Goal: Transaction & Acquisition: Purchase product/service

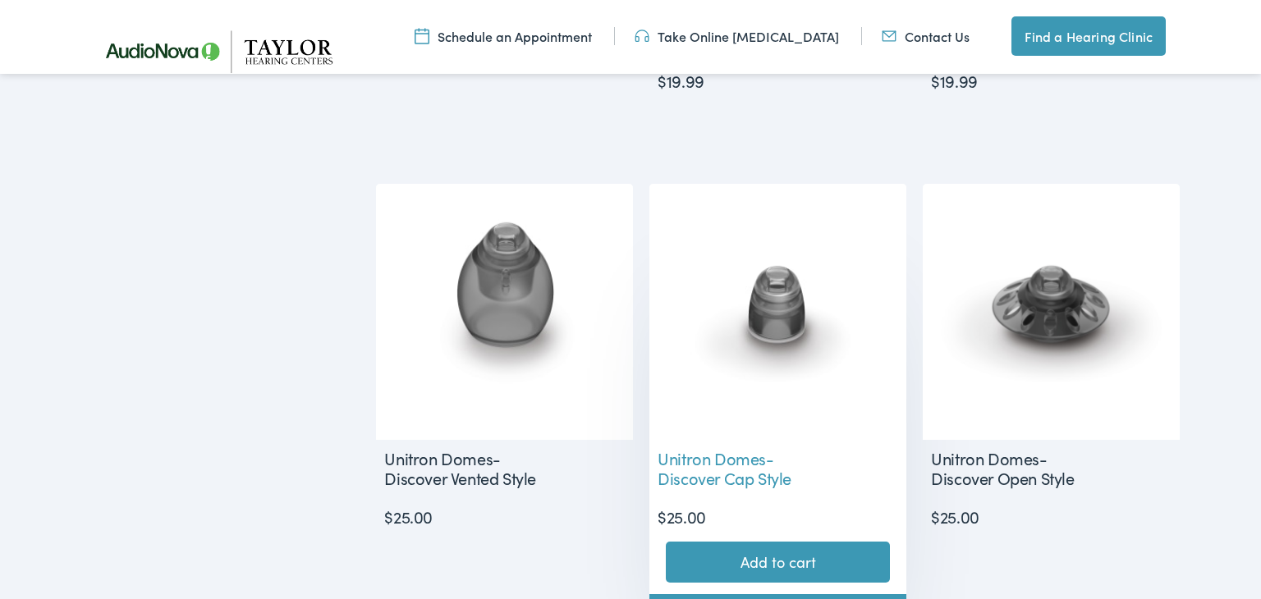
scroll to position [1625, 0]
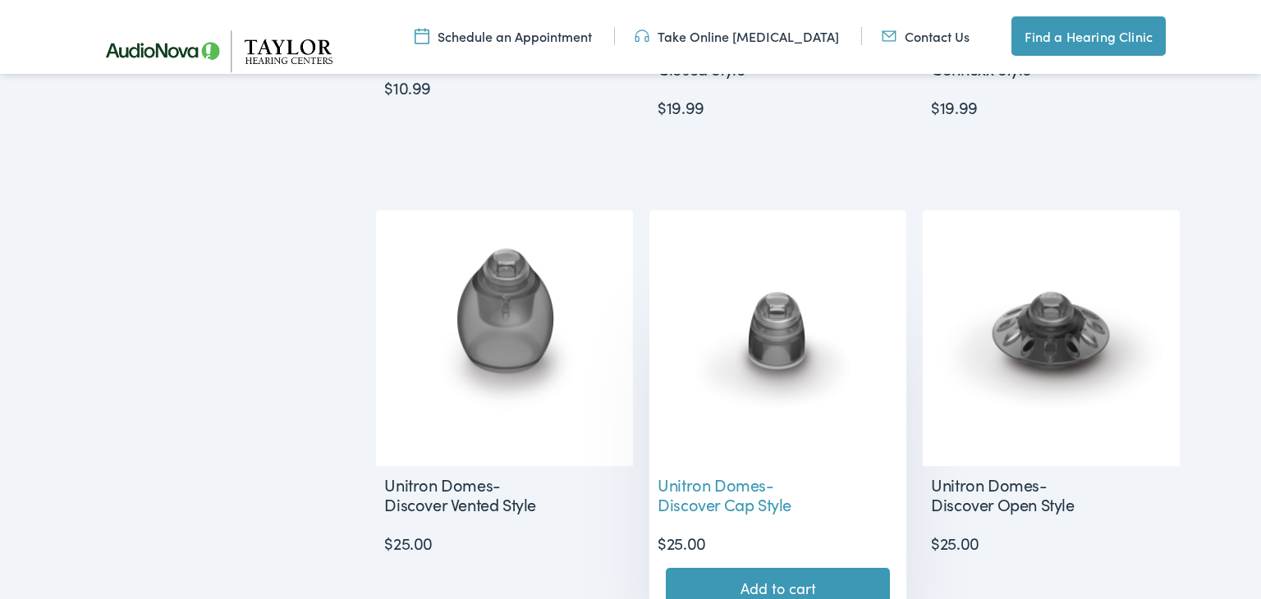
click at [793, 338] on img at bounding box center [778, 338] width 257 height 257
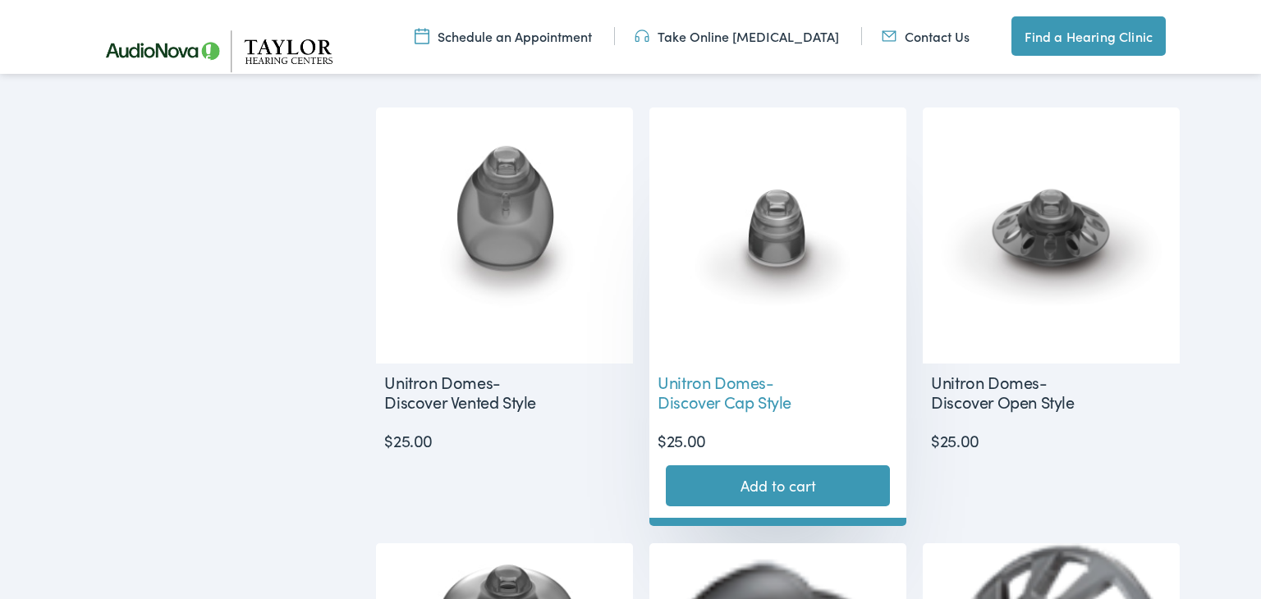
scroll to position [1738, 0]
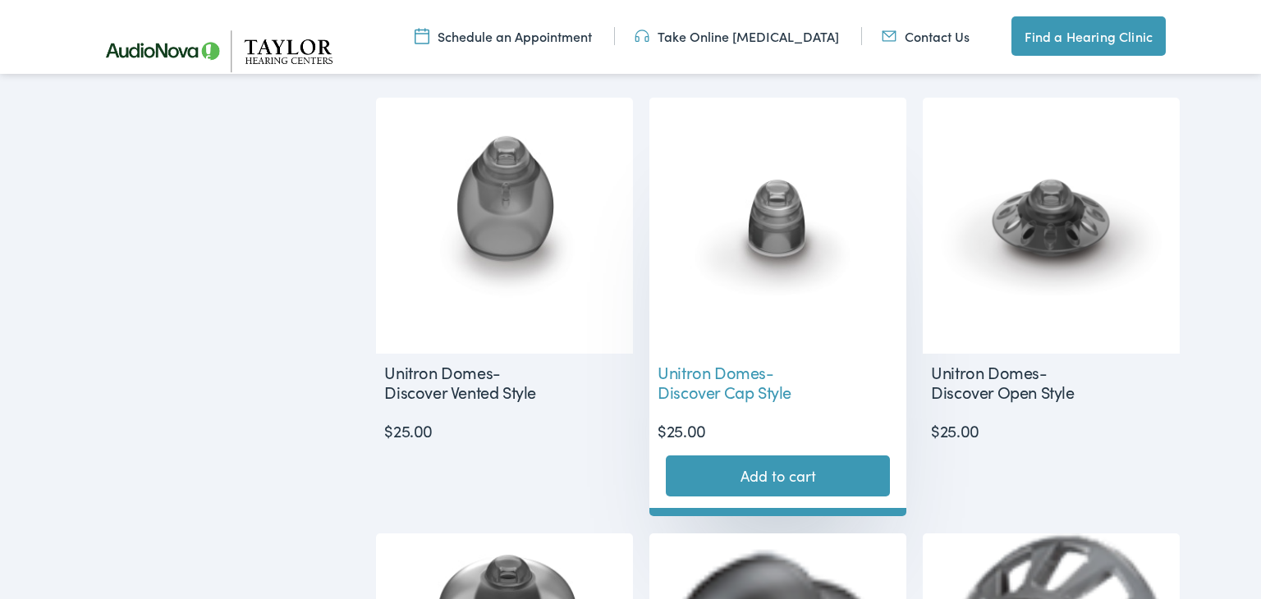
click at [778, 230] on img at bounding box center [778, 226] width 257 height 257
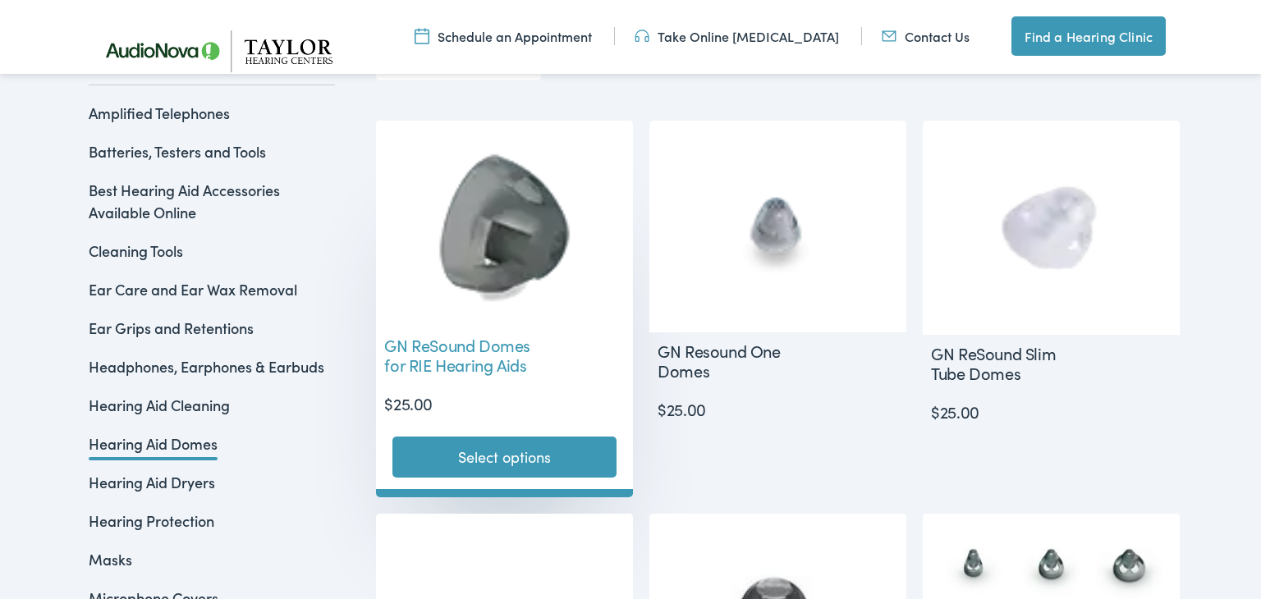
scroll to position [401, 0]
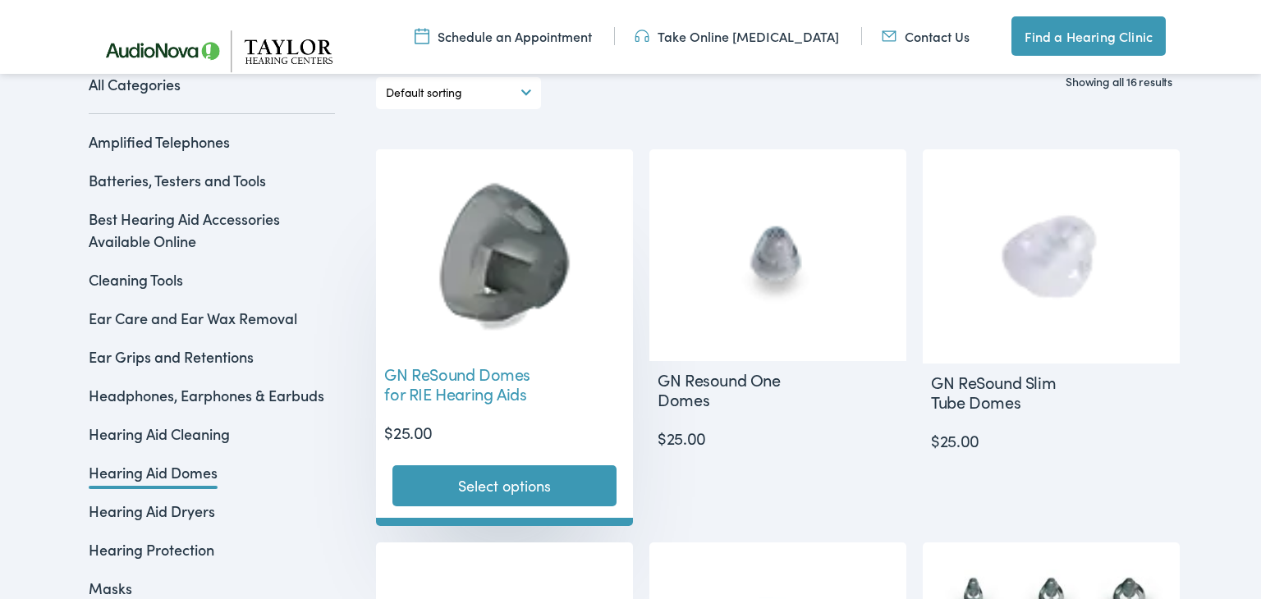
click at [516, 286] on img at bounding box center [504, 252] width 257 height 206
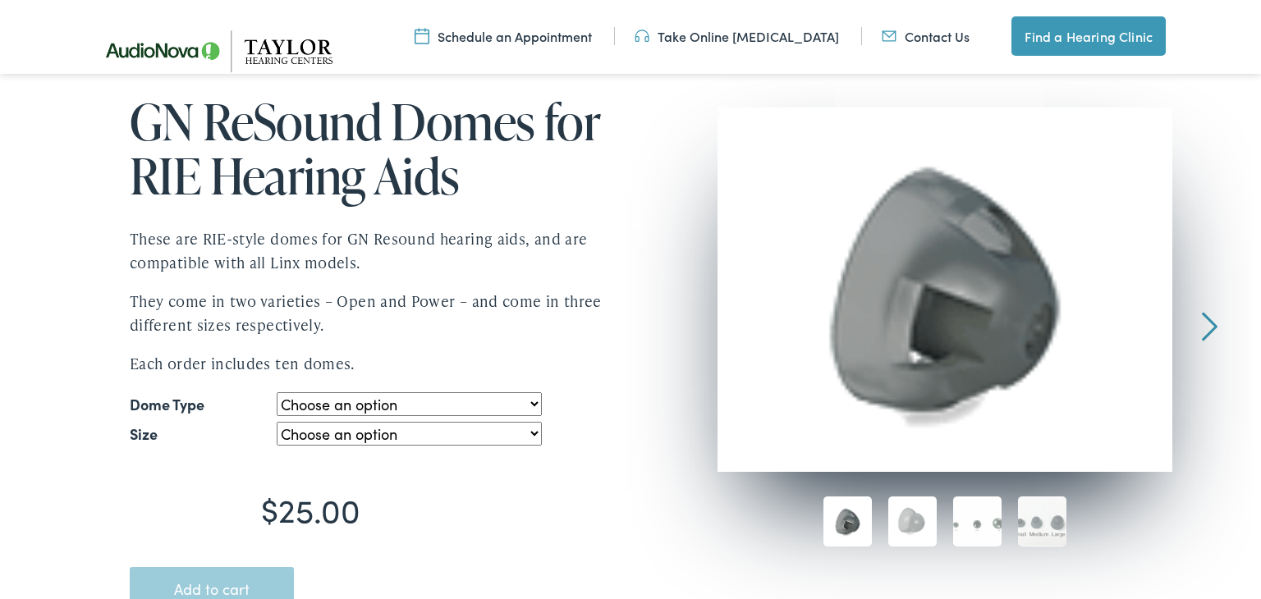
scroll to position [207, 0]
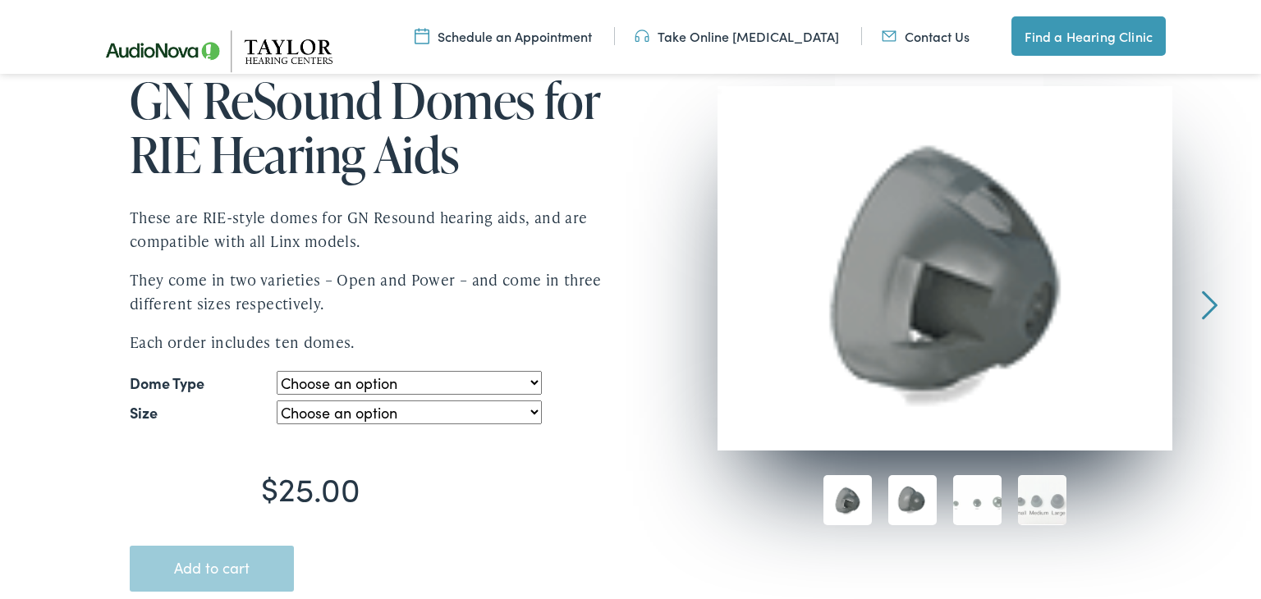
click at [914, 507] on img at bounding box center [912, 500] width 48 height 50
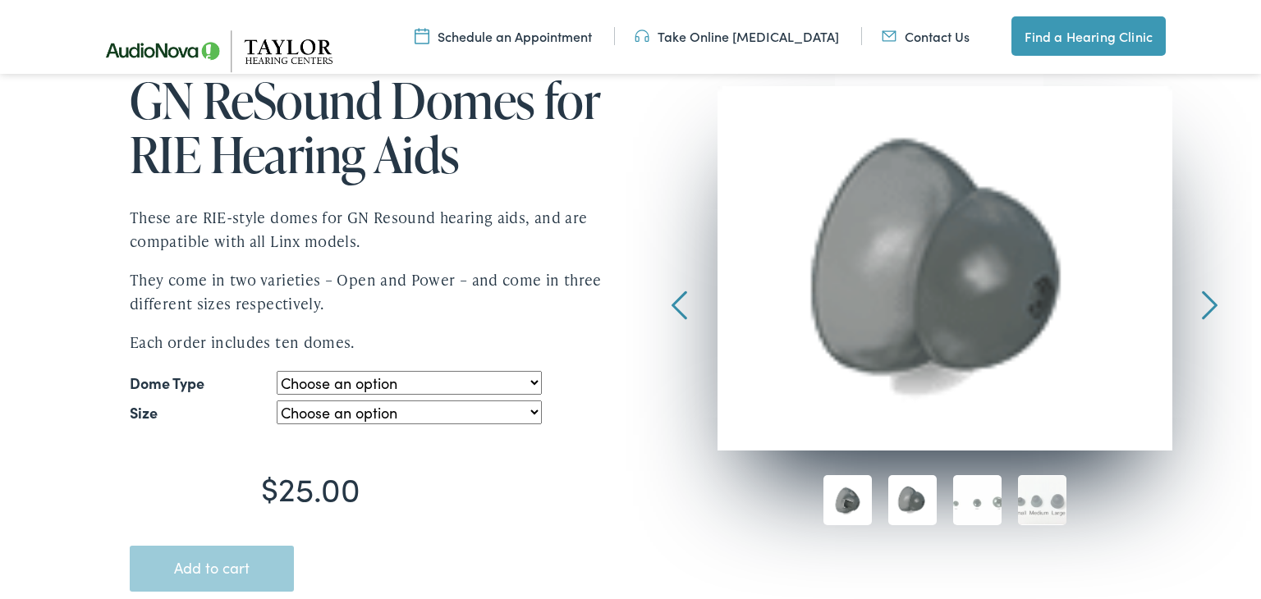
click at [846, 503] on img at bounding box center [848, 500] width 48 height 50
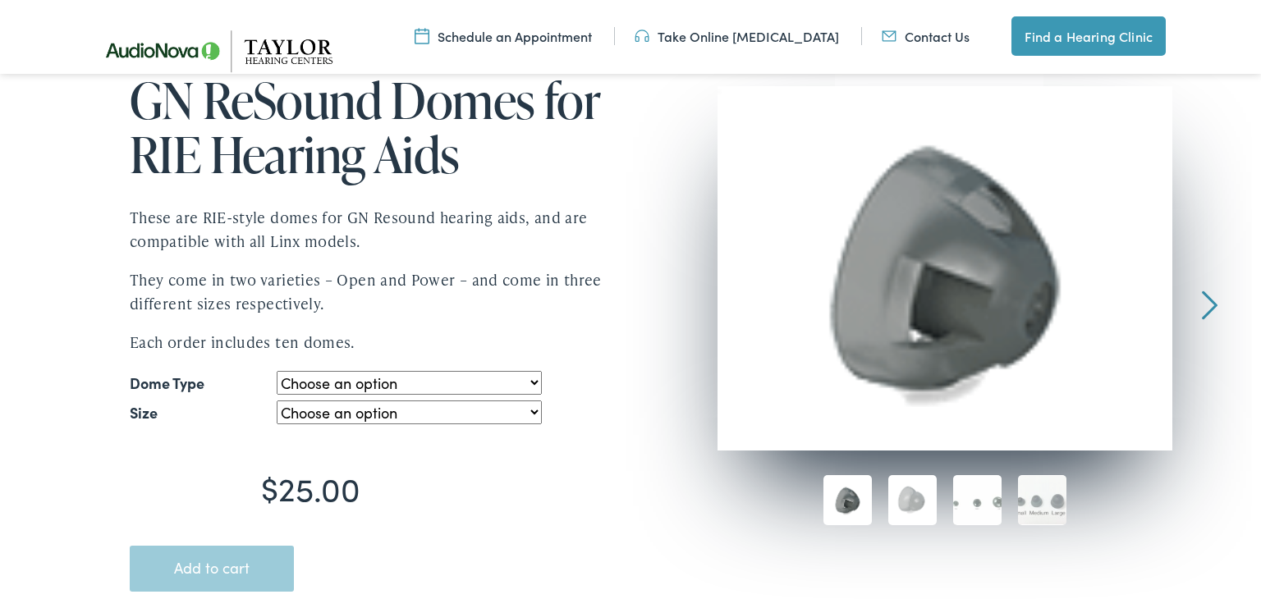
click at [1212, 304] on div at bounding box center [1210, 205] width 16 height 239
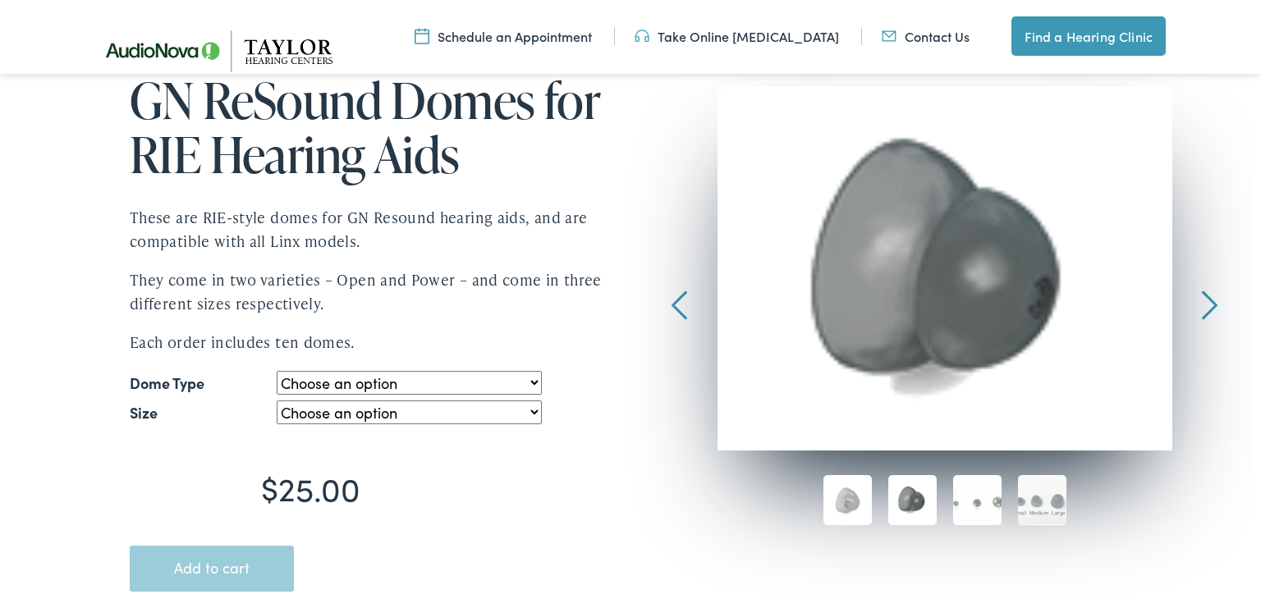
click at [1209, 302] on div at bounding box center [1210, 205] width 16 height 239
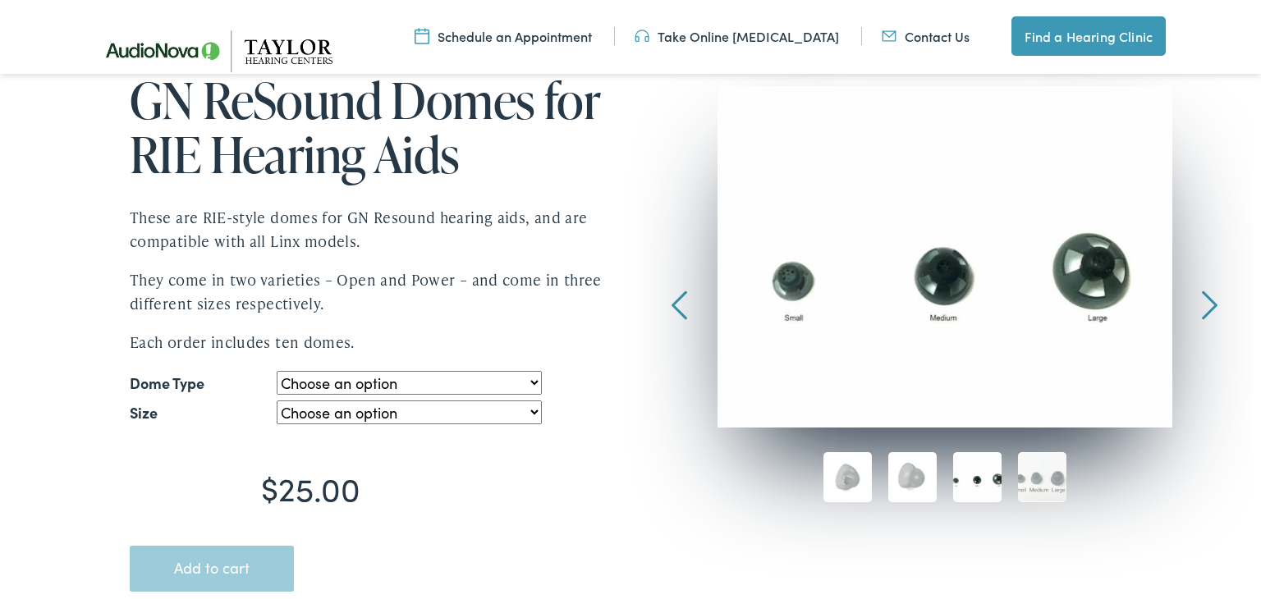
click at [1205, 298] on div at bounding box center [1210, 205] width 16 height 239
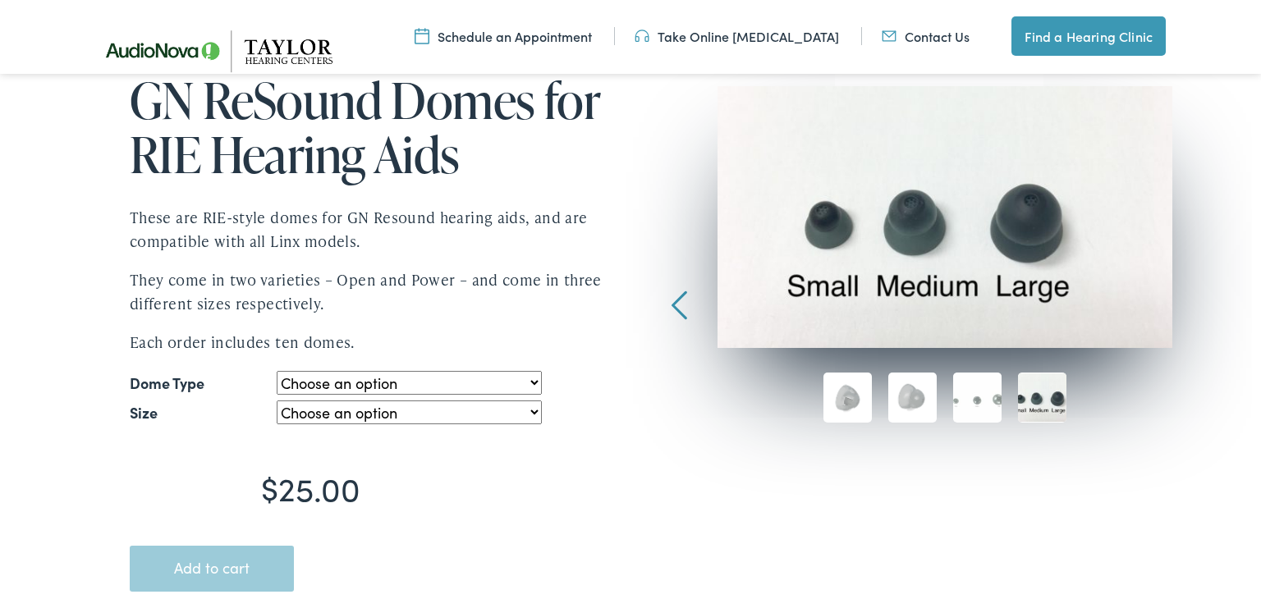
click at [677, 314] on div at bounding box center [680, 205] width 16 height 239
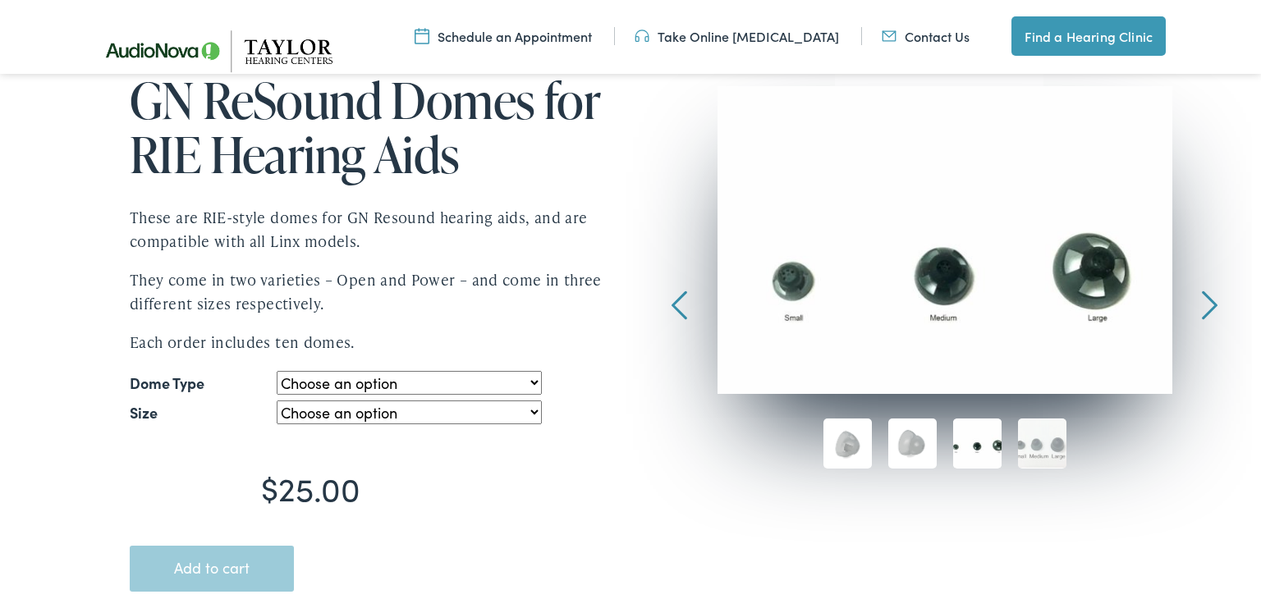
click at [677, 313] on div at bounding box center [680, 205] width 16 height 239
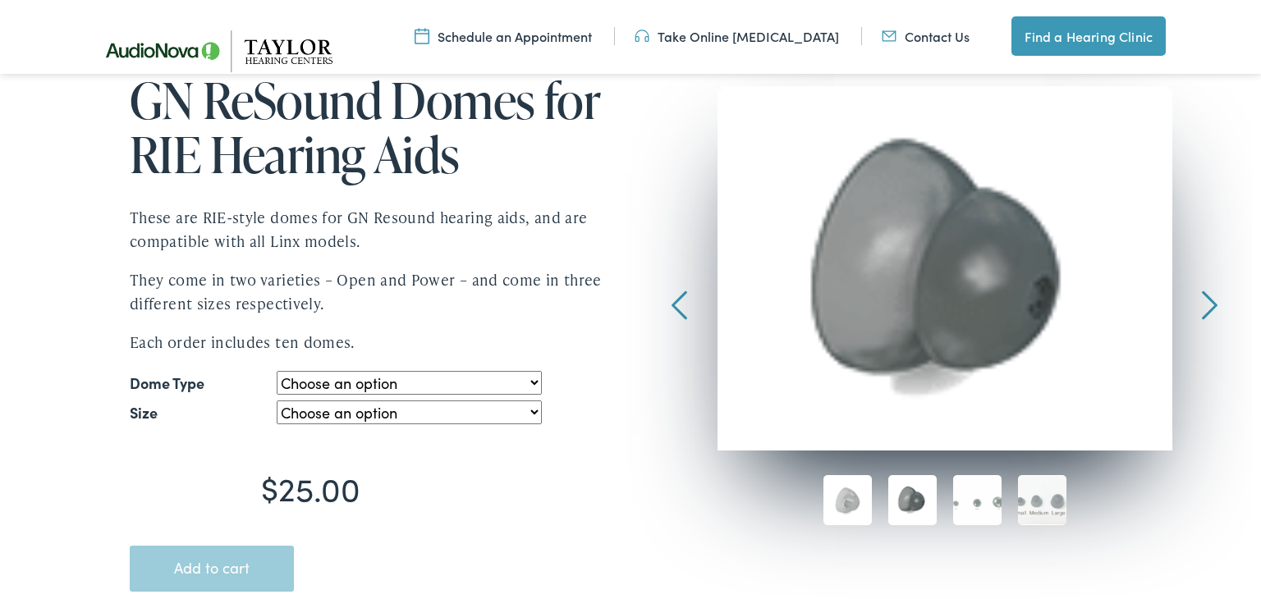
click at [677, 312] on div at bounding box center [680, 205] width 16 height 239
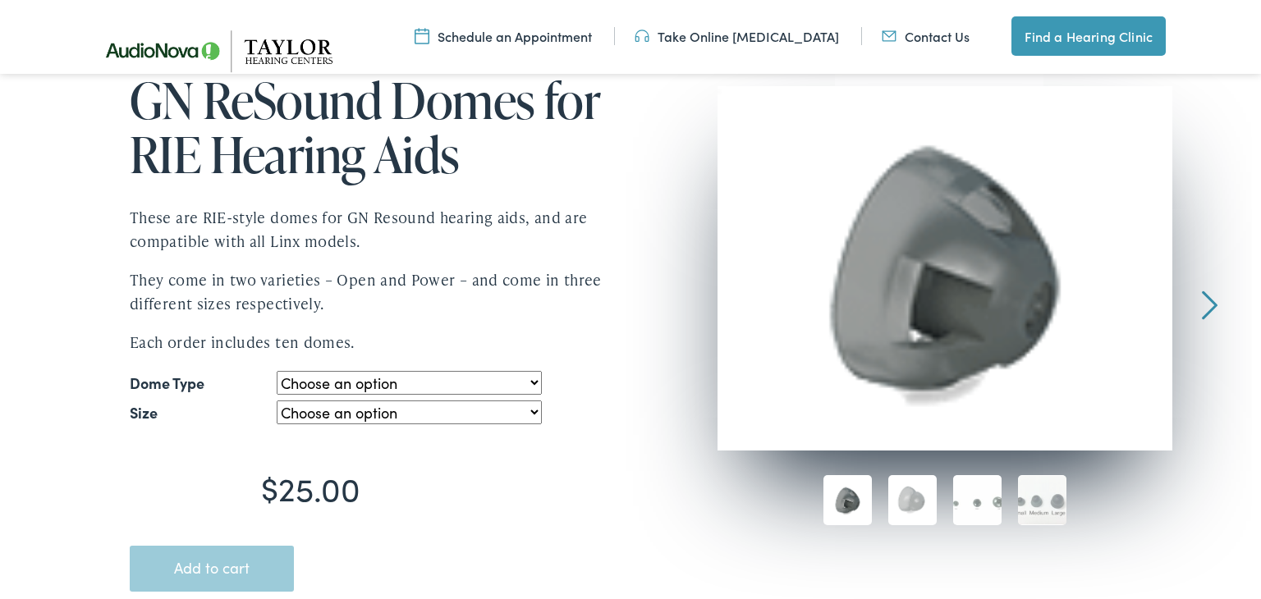
click at [681, 309] on div at bounding box center [631, 352] width 1084 height 598
click at [537, 381] on select "Choose an option Open Power" at bounding box center [409, 383] width 265 height 24
click at [278, 371] on select "Choose an option Open Power" at bounding box center [409, 383] width 265 height 24
select select "Open"
click at [503, 413] on select "Choose an option Large Medium Small" at bounding box center [409, 413] width 265 height 24
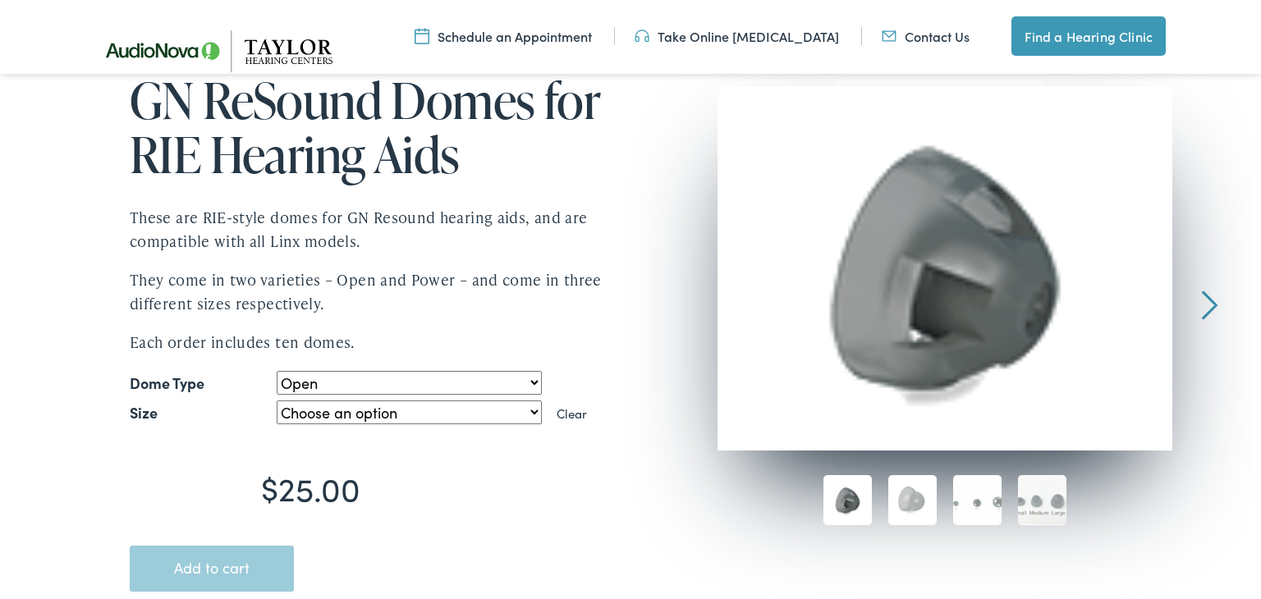
select select "large"
click at [278, 401] on select "Choose an option Large Medium Small" at bounding box center [409, 413] width 265 height 24
select select "Open"
select select "large"
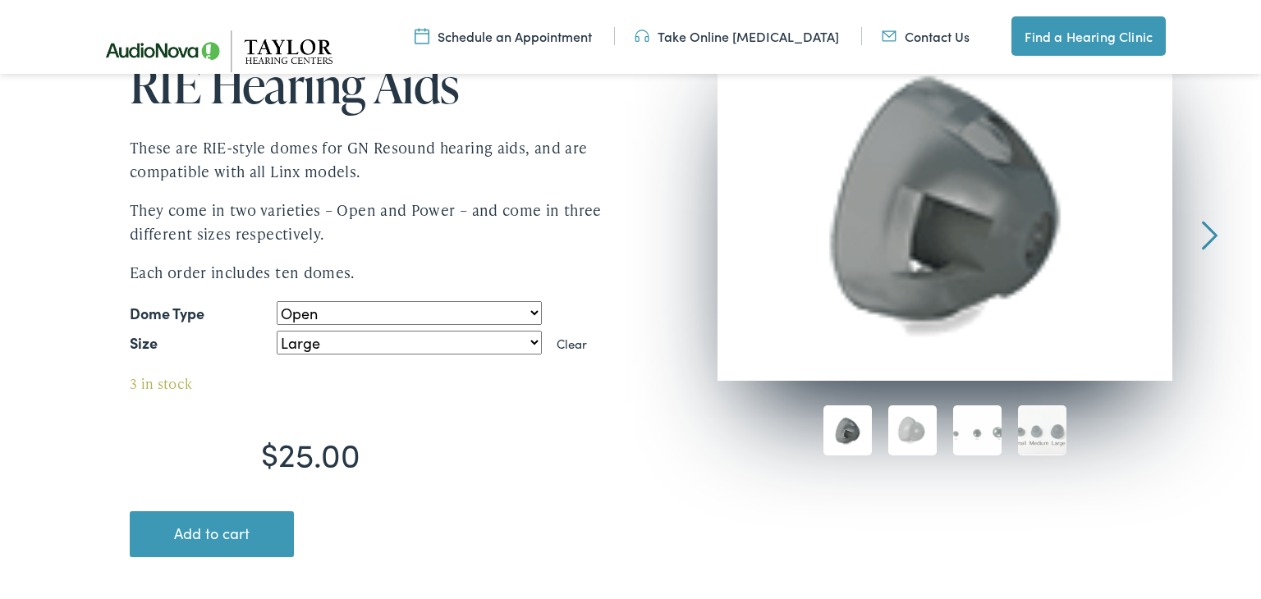
scroll to position [304, 0]
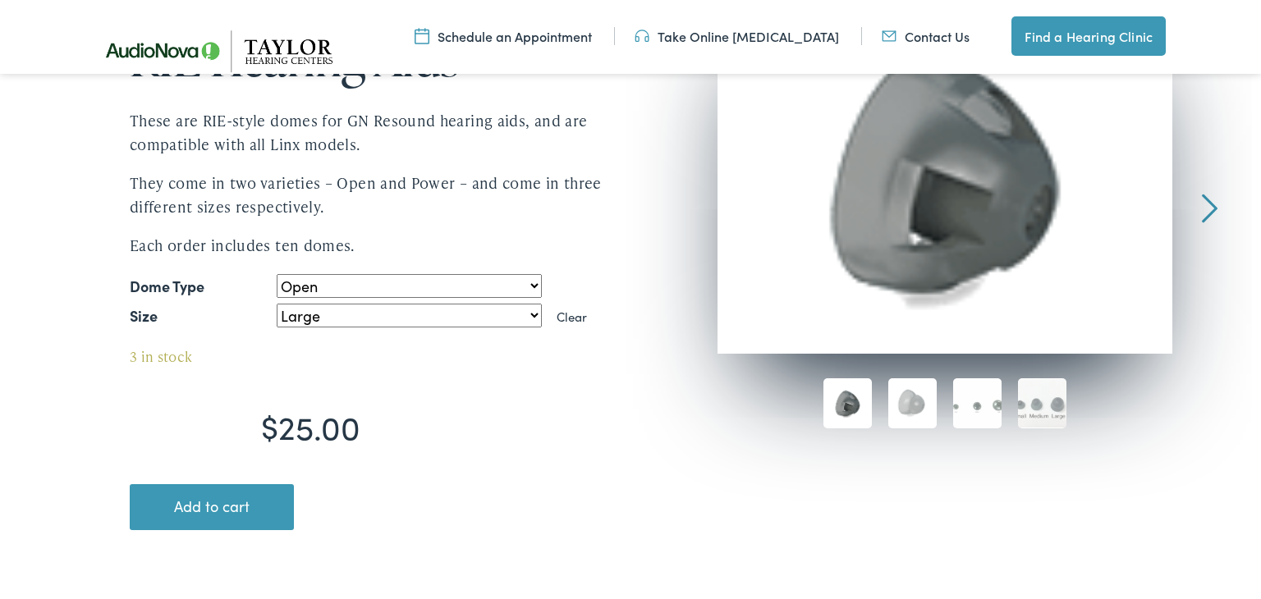
click at [537, 316] on select "Choose an option Large Medium Small" at bounding box center [409, 316] width 265 height 24
